Goal: Find specific page/section: Find specific page/section

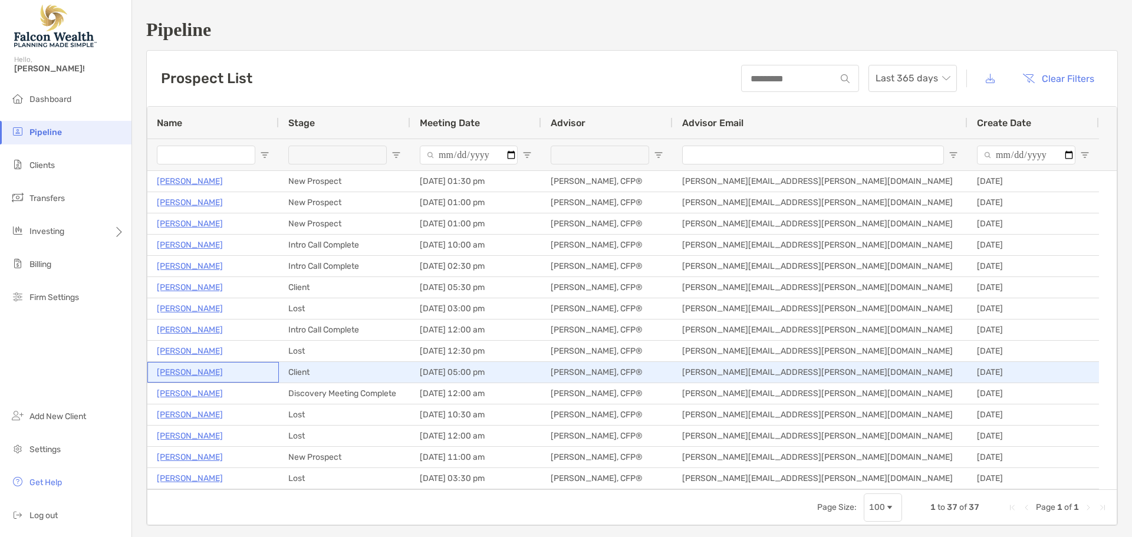
click at [193, 370] on p "[PERSON_NAME]" at bounding box center [190, 372] width 66 height 15
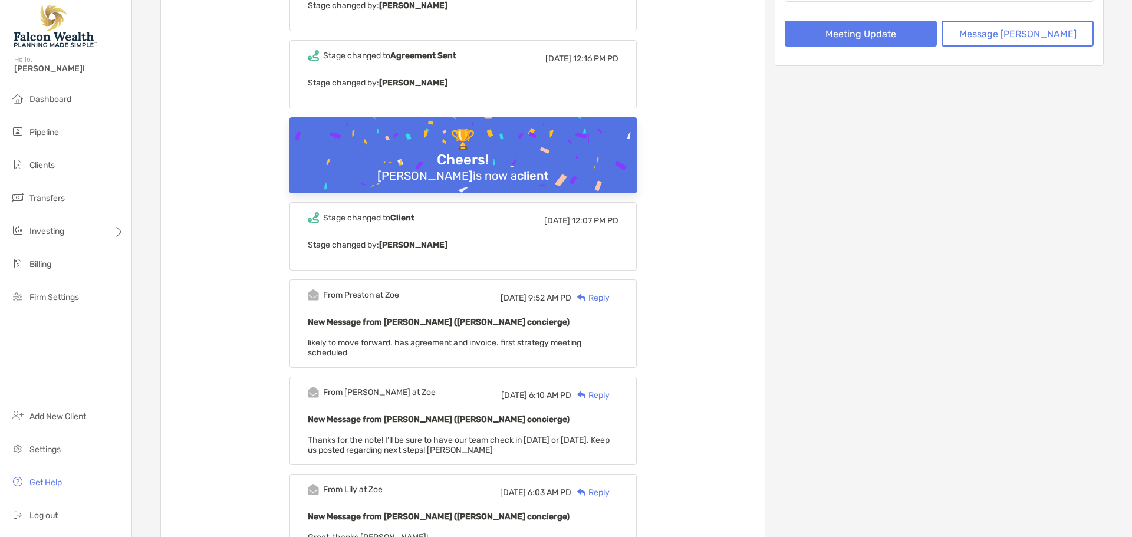
scroll to position [295, 0]
